Goal: Transaction & Acquisition: Purchase product/service

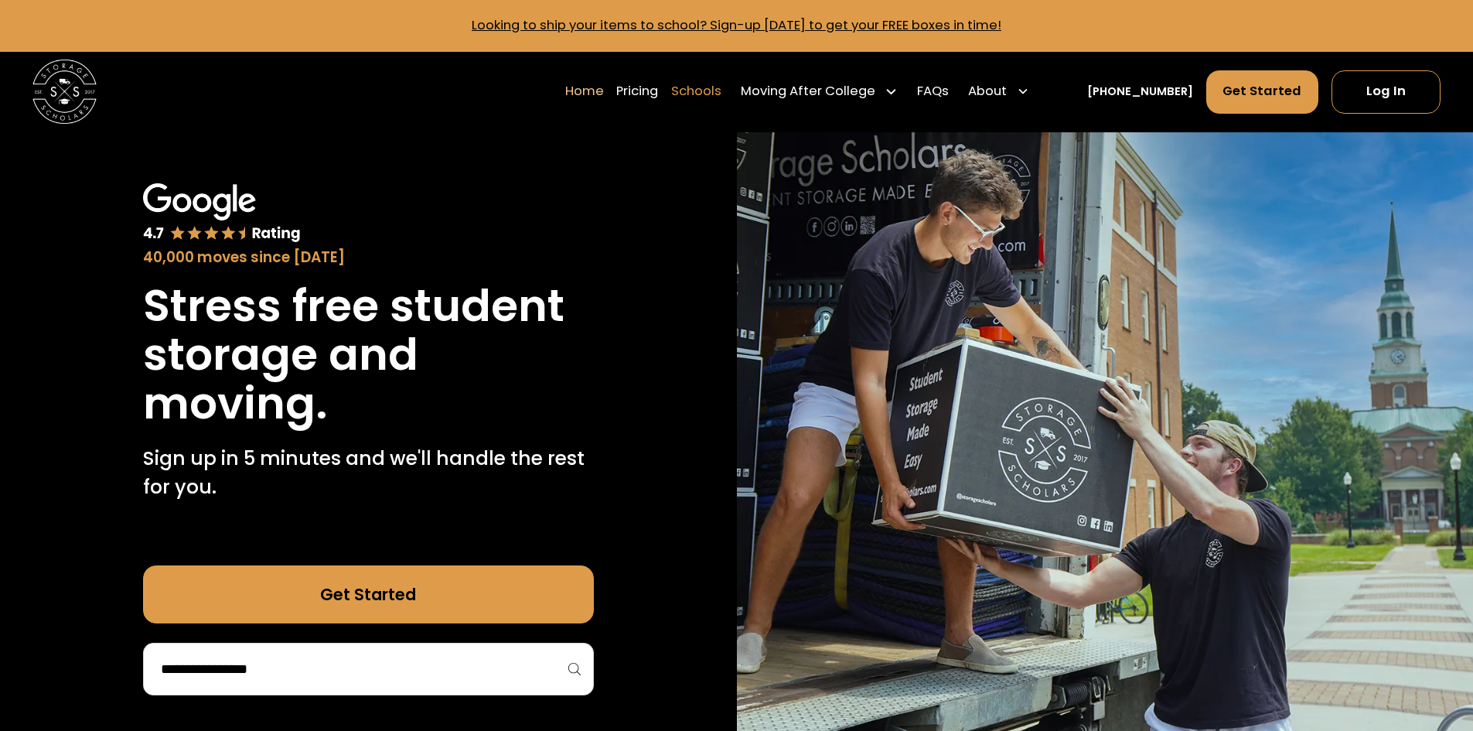
click at [704, 92] on link "Schools" at bounding box center [696, 91] width 50 height 45
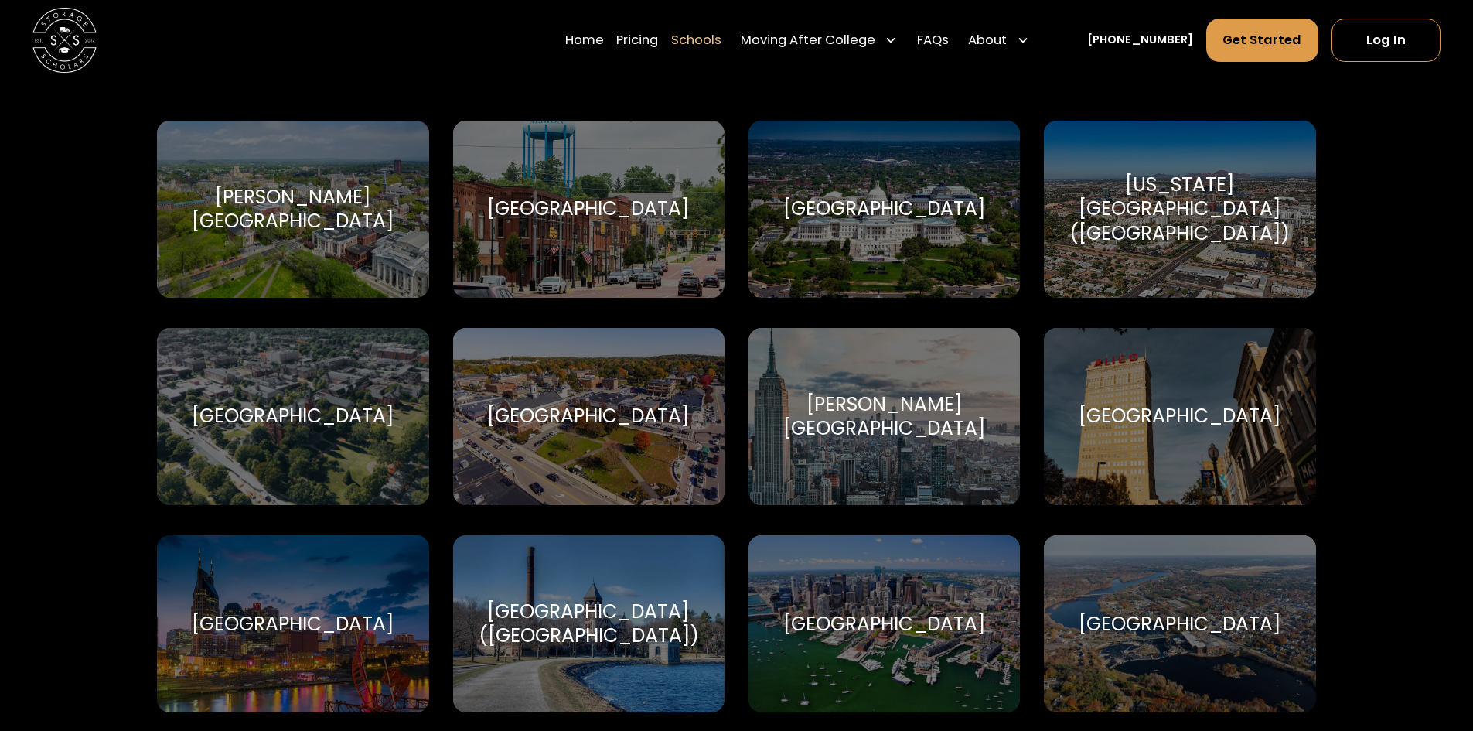
scroll to position [696, 0]
drag, startPoint x: 48, startPoint y: 185, endPoint x: 65, endPoint y: 224, distance: 42.9
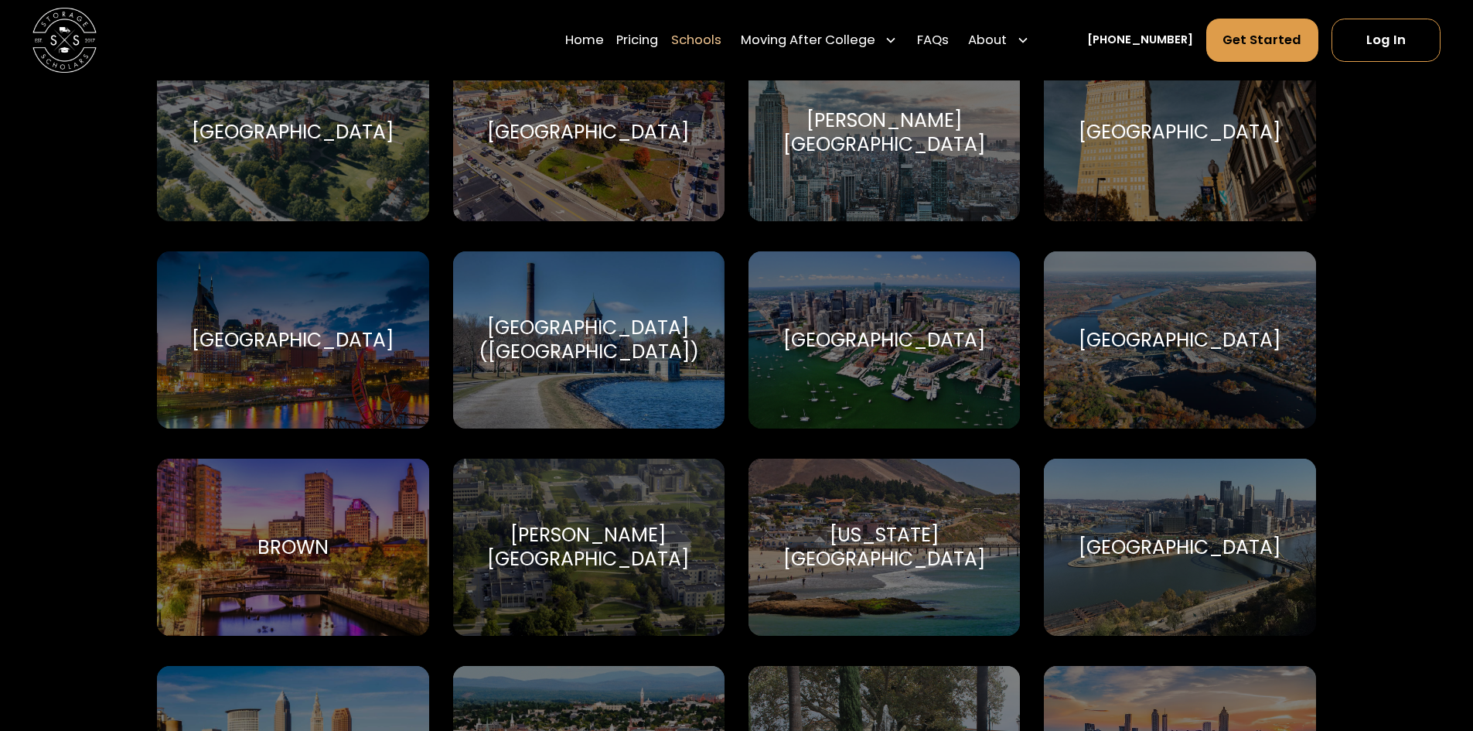
scroll to position [995, 0]
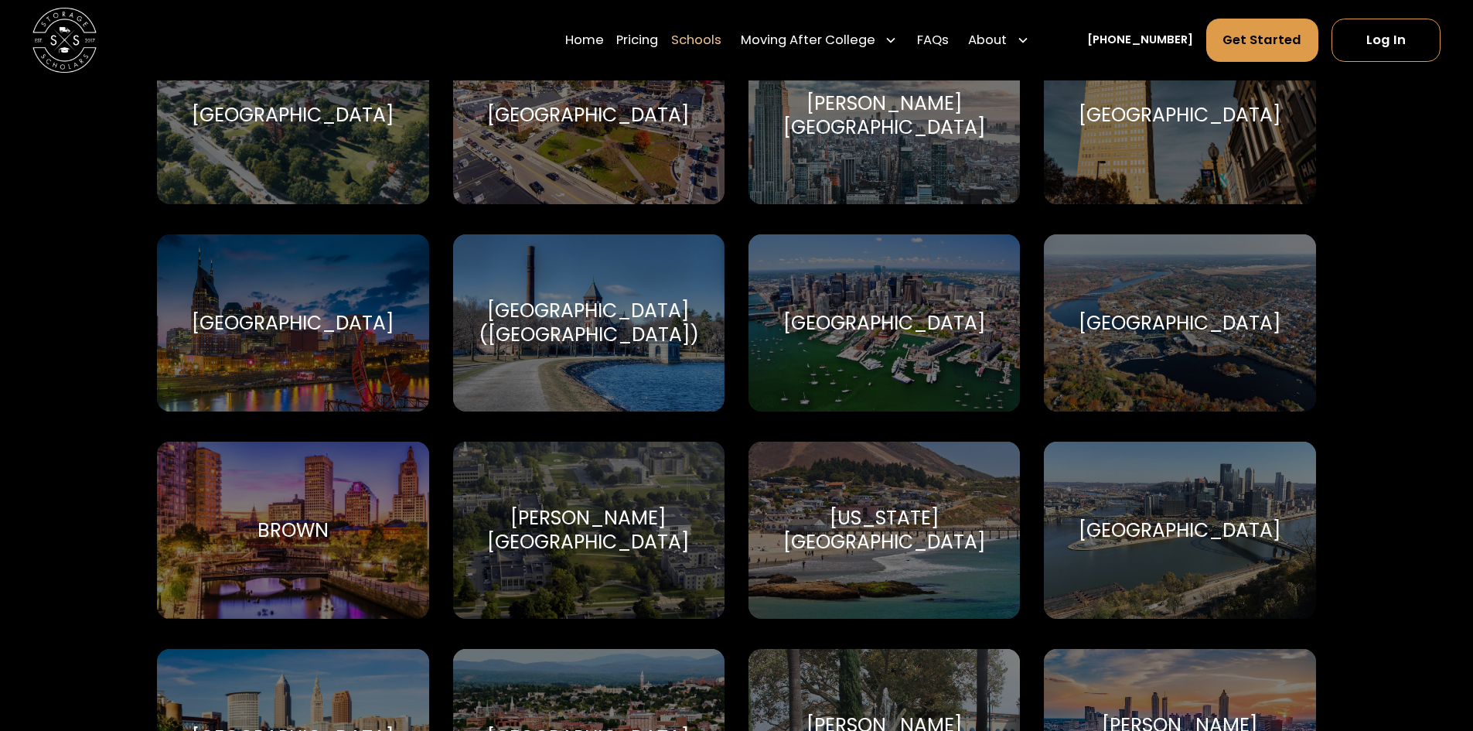
click at [322, 353] on div "Belmont University Belmont University" at bounding box center [292, 322] width 271 height 177
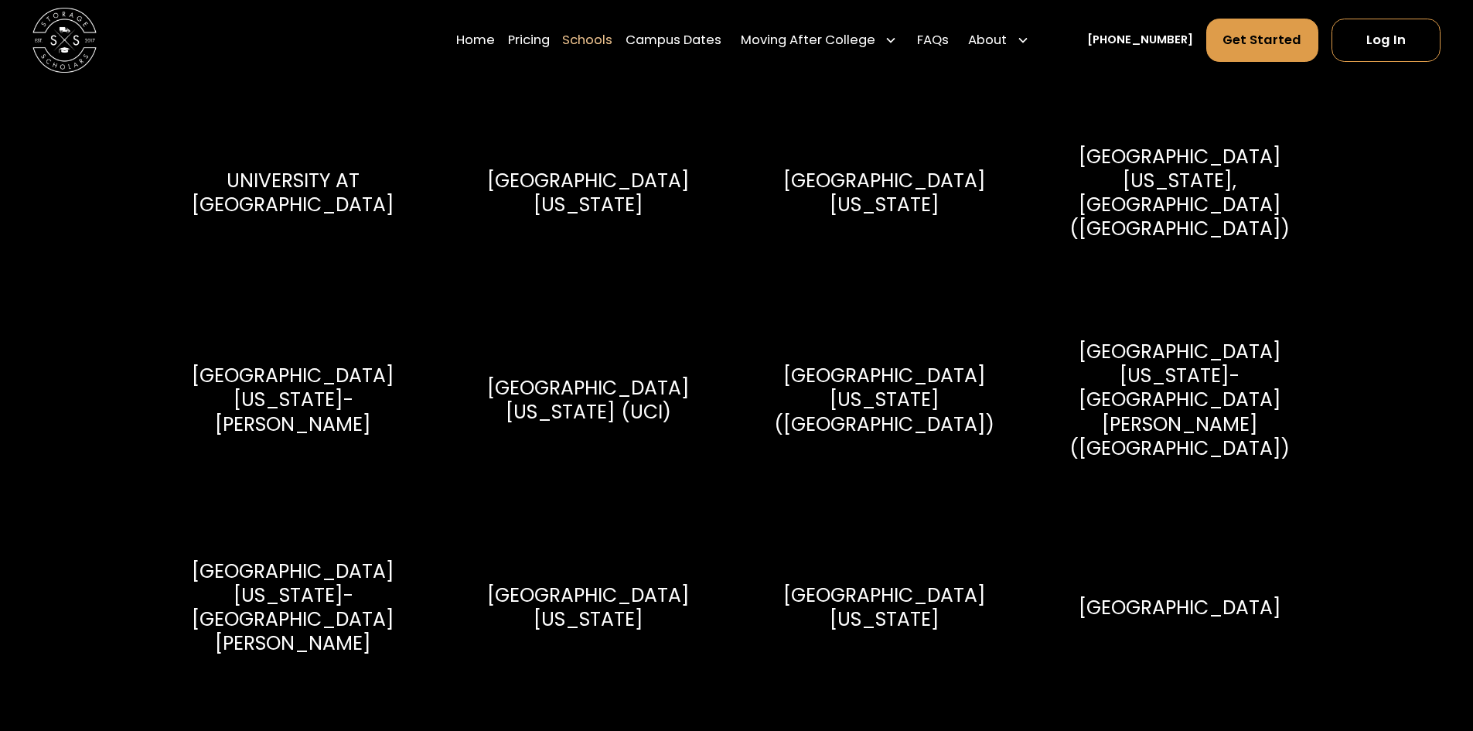
scroll to position [7342, 0]
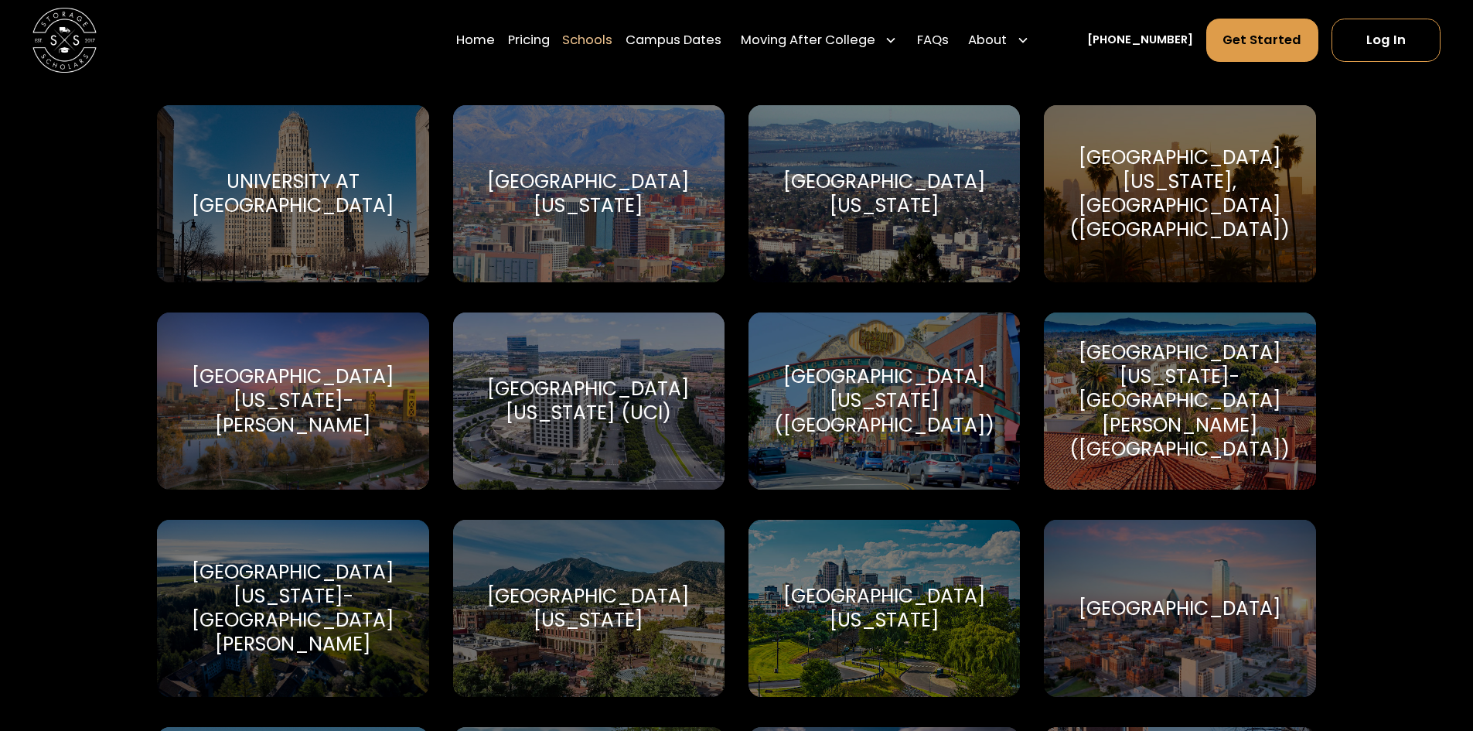
click at [1226, 356] on div "[GEOGRAPHIC_DATA][US_STATE]-[GEOGRAPHIC_DATA][PERSON_NAME] ([GEOGRAPHIC_DATA])" at bounding box center [1179, 400] width 233 height 121
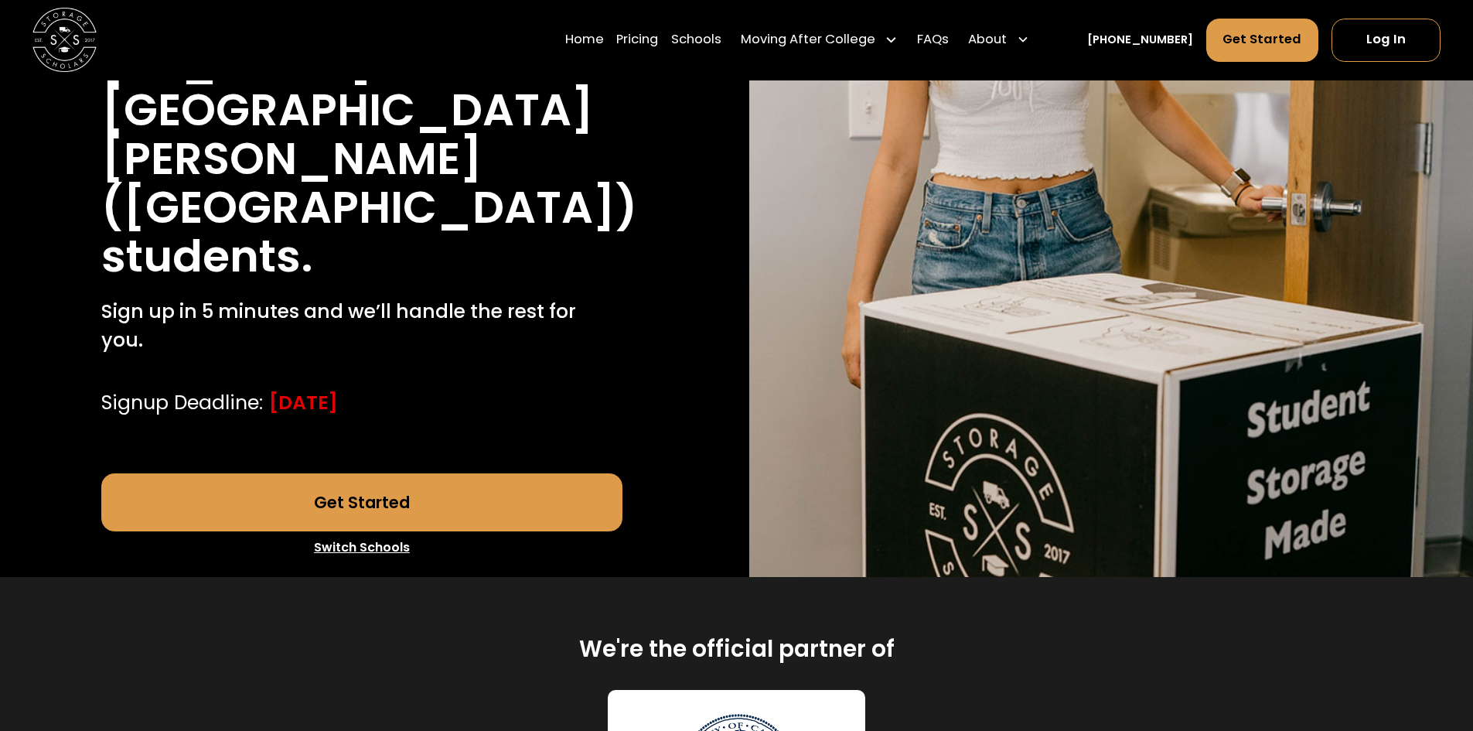
scroll to position [309, 0]
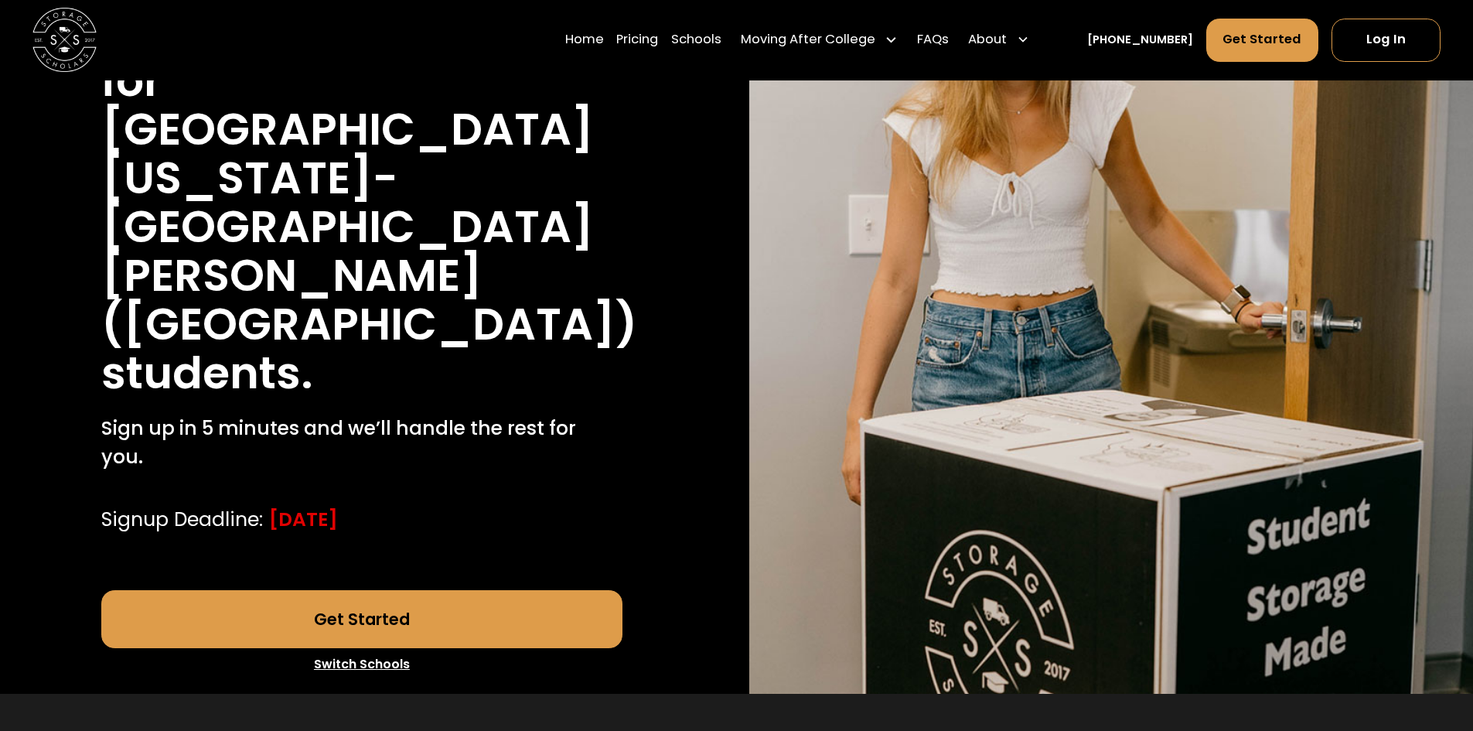
click at [558, 590] on link "Get Started" at bounding box center [361, 619] width 521 height 58
